Goal: Navigation & Orientation: Find specific page/section

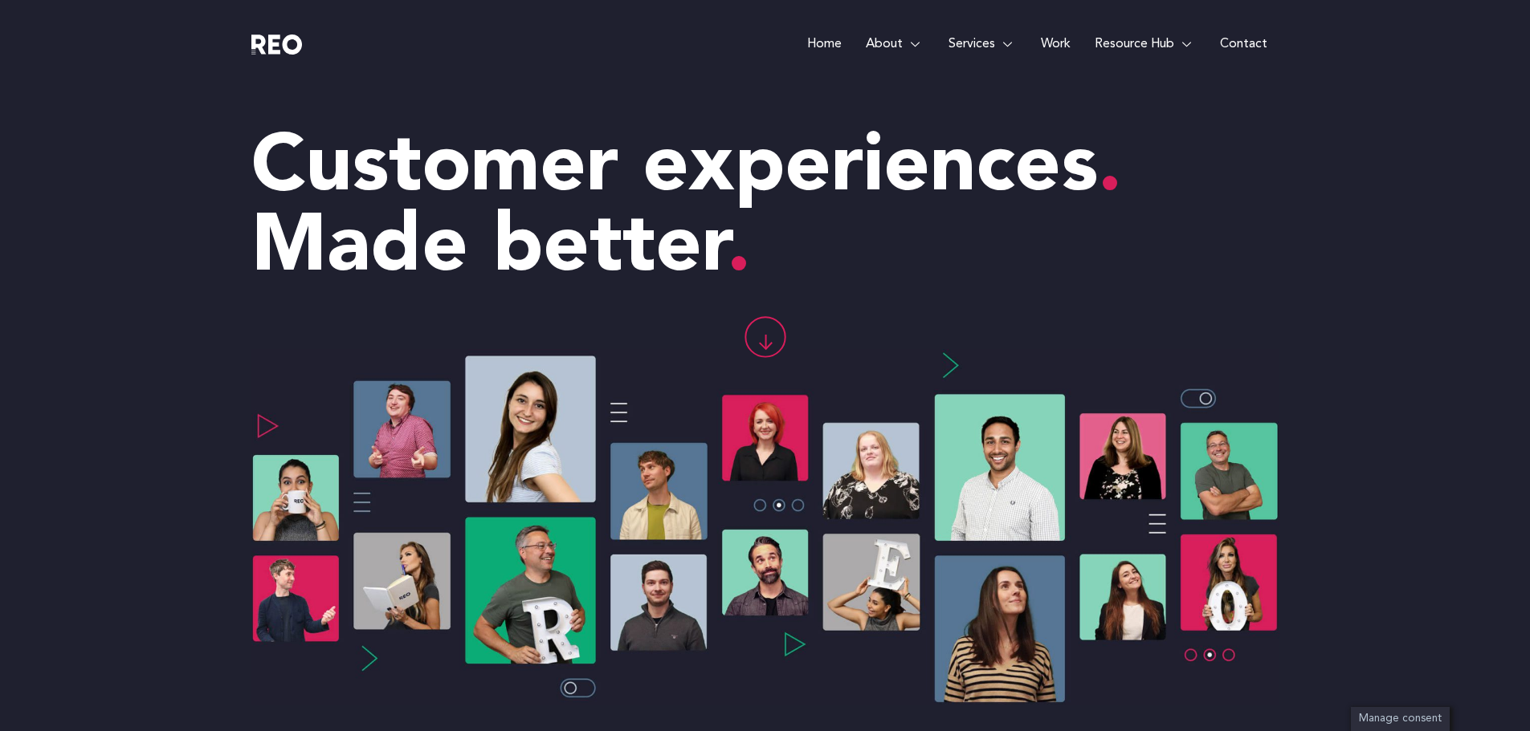
click at [1056, 45] on link "Work" at bounding box center [1056, 44] width 54 height 88
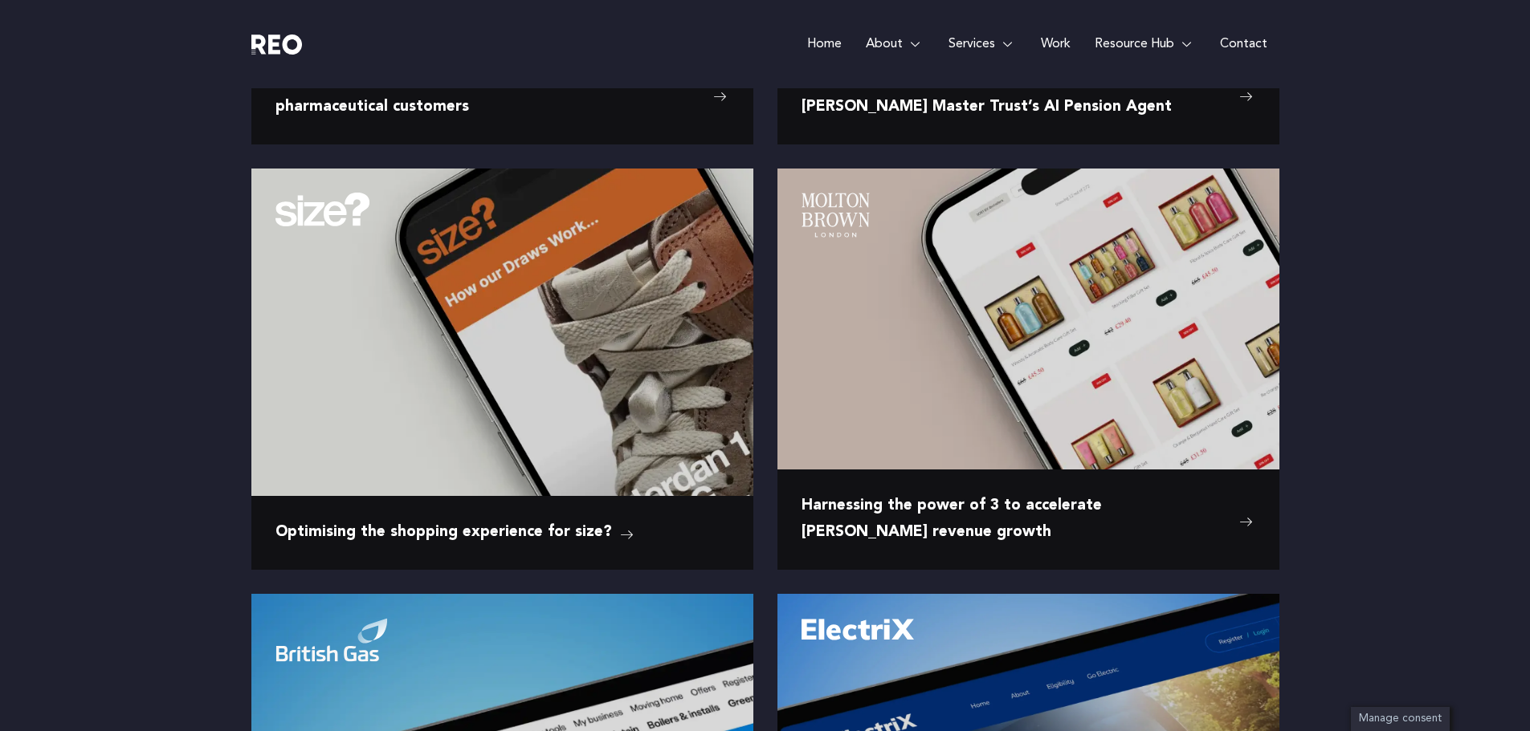
scroll to position [642, 0]
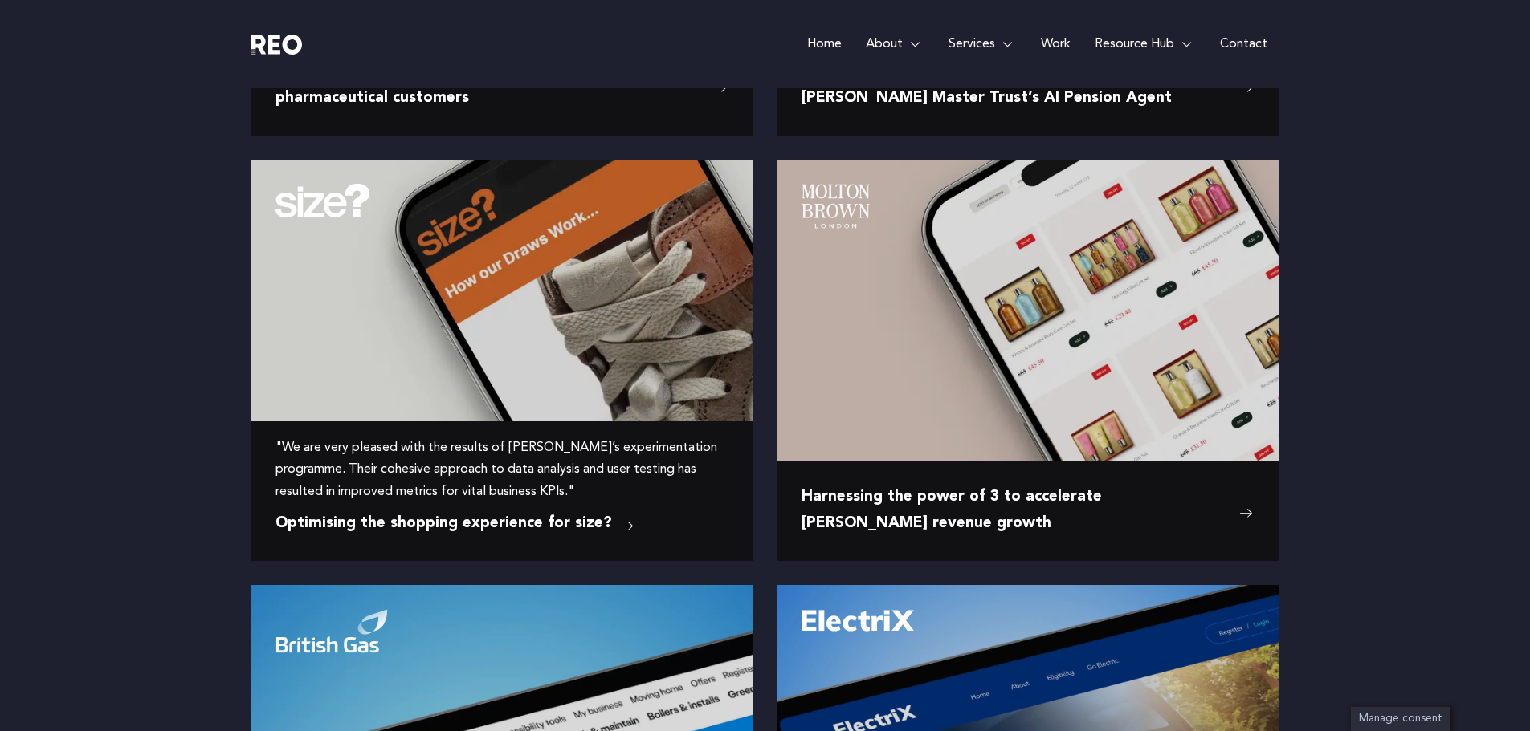
click at [624, 274] on img at bounding box center [502, 265] width 502 height 210
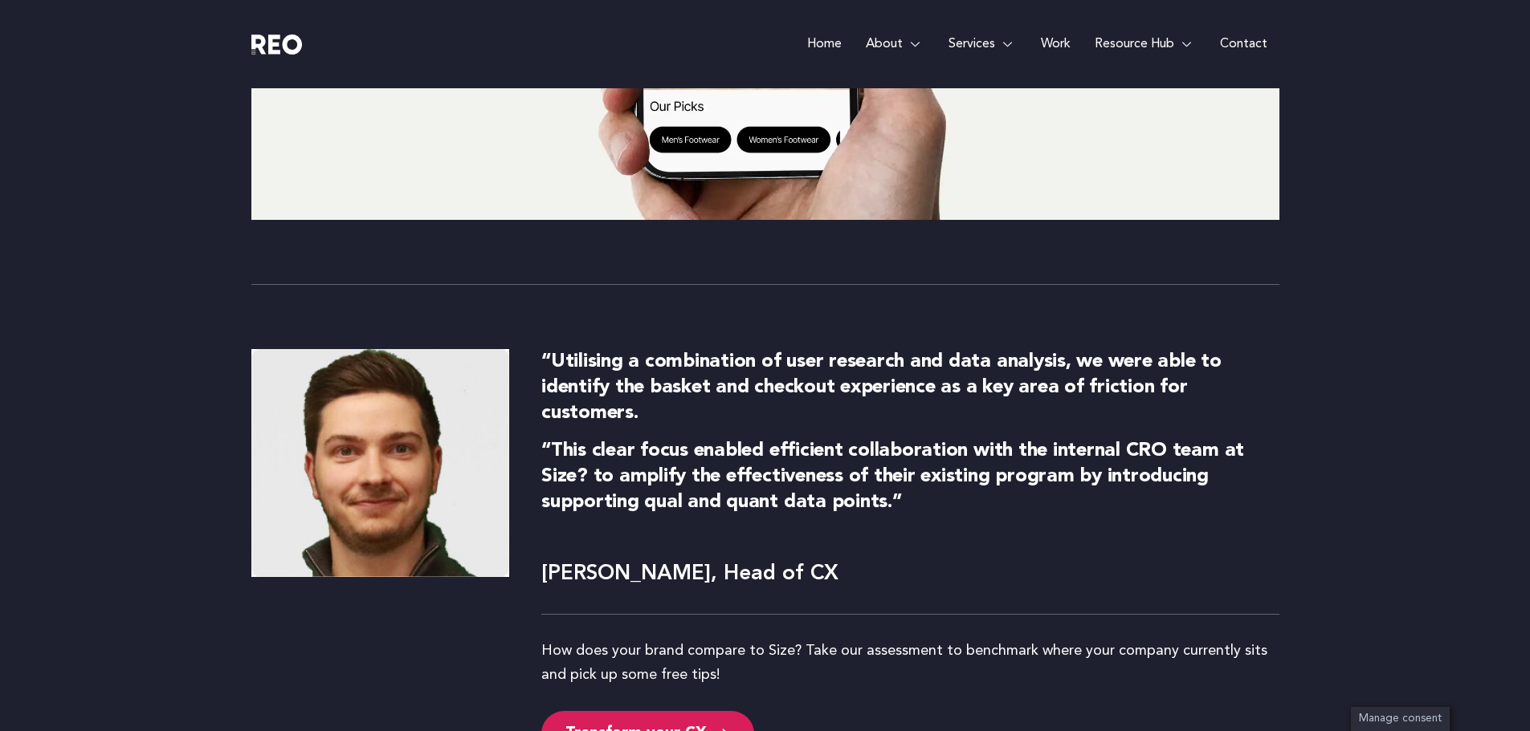
scroll to position [6102, 0]
